Goal: Browse casually

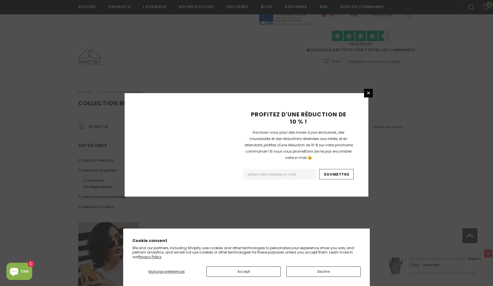
scroll to position [317, 0]
